Goal: Task Accomplishment & Management: Complete application form

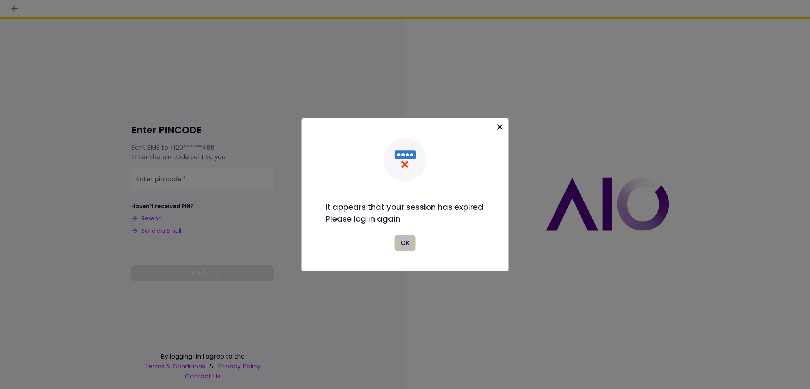
click at [408, 240] on button "OK" at bounding box center [405, 243] width 21 height 17
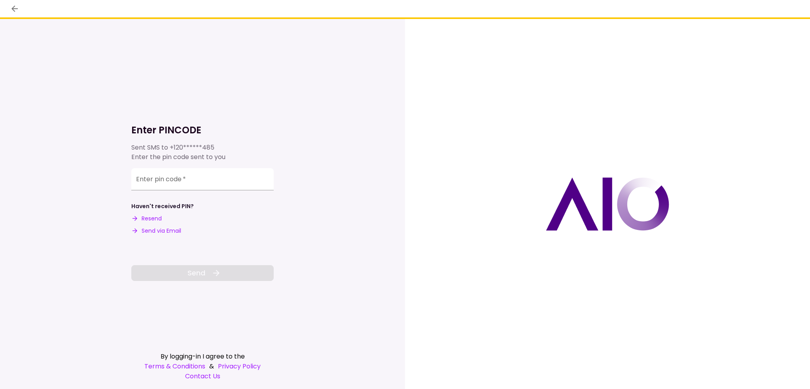
click at [169, 230] on button "Send via Email" at bounding box center [156, 231] width 50 height 8
click at [156, 177] on div "Enter pin code   *" at bounding box center [202, 178] width 142 height 22
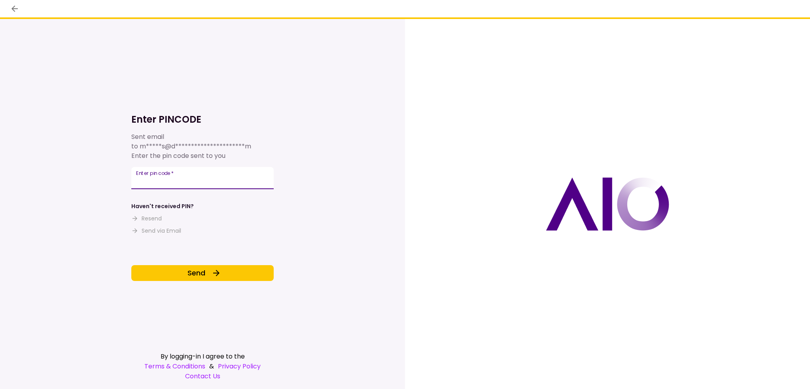
type input "******"
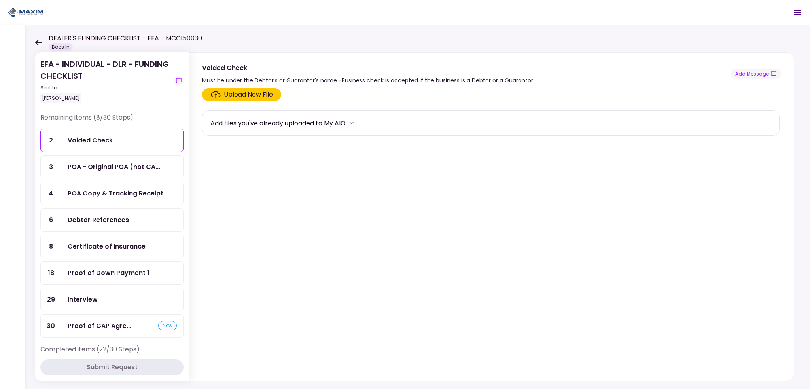
click at [39, 40] on icon at bounding box center [39, 43] width 8 height 6
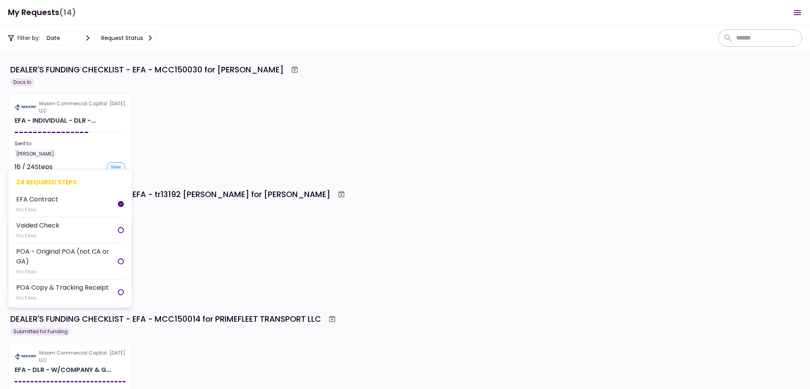
click at [61, 125] on div "EFA - INDIVIDUAL - DLR -..." at bounding box center [55, 120] width 81 height 9
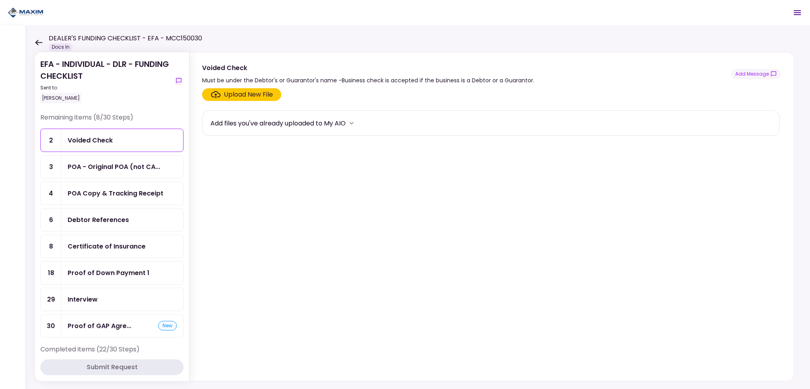
click at [248, 93] on div "Upload New File" at bounding box center [248, 94] width 49 height 9
click at [0, 0] on input "Upload New File" at bounding box center [0, 0] width 0 height 0
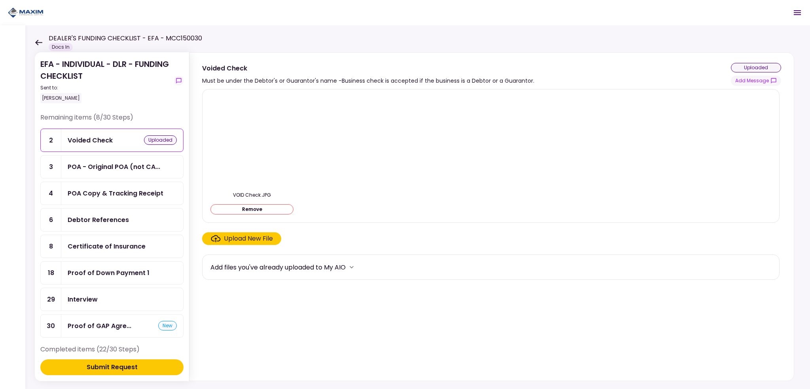
click at [105, 365] on div "Submit Request" at bounding box center [112, 367] width 51 height 9
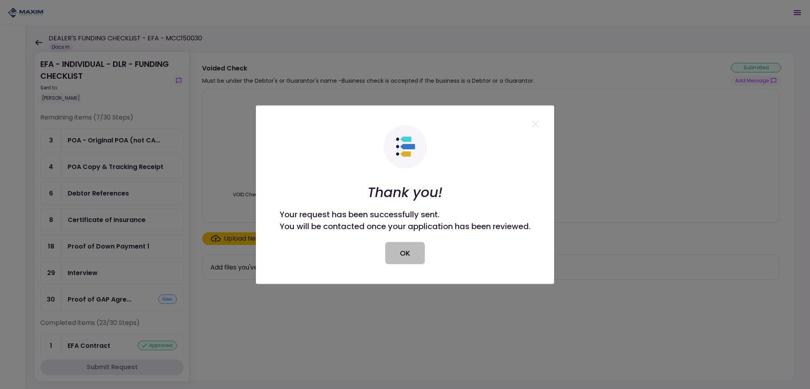
click at [410, 256] on button "OK" at bounding box center [405, 253] width 40 height 22
